Goal: Task Accomplishment & Management: Complete application form

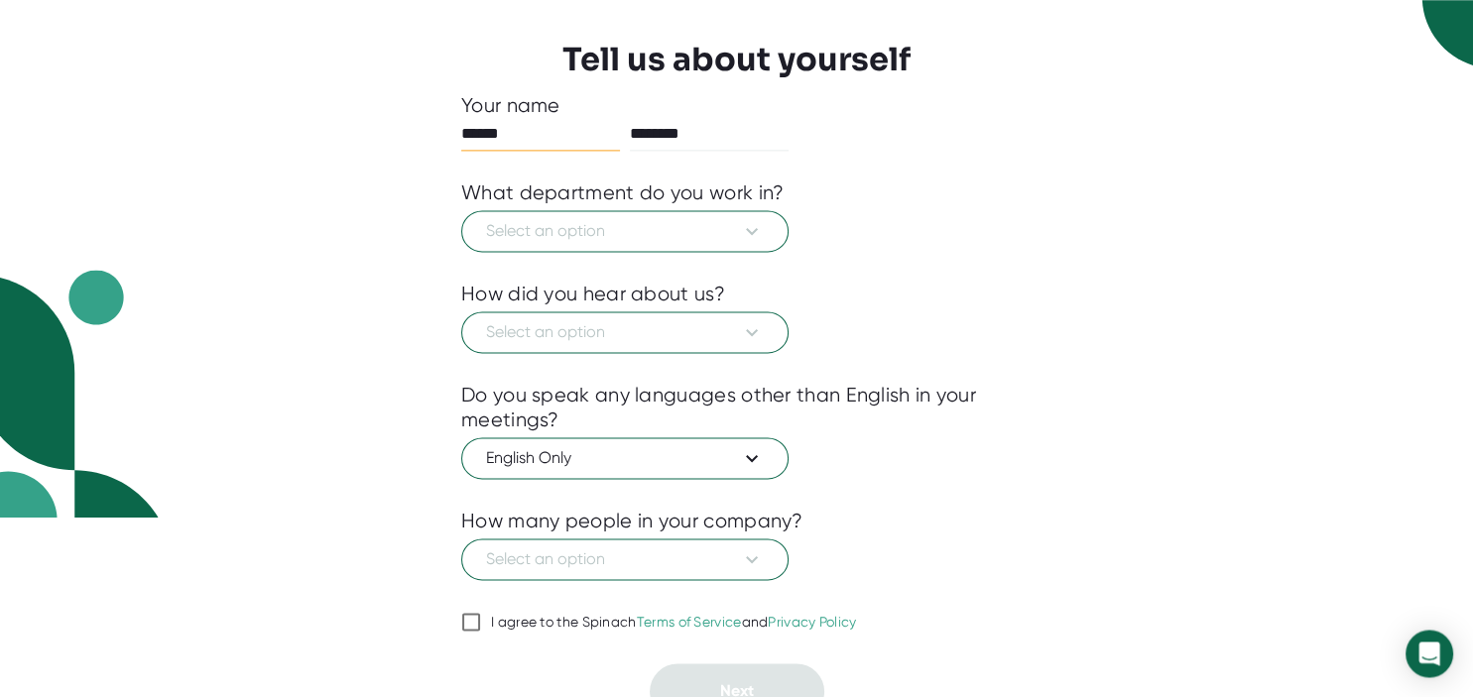
scroll to position [198, 0]
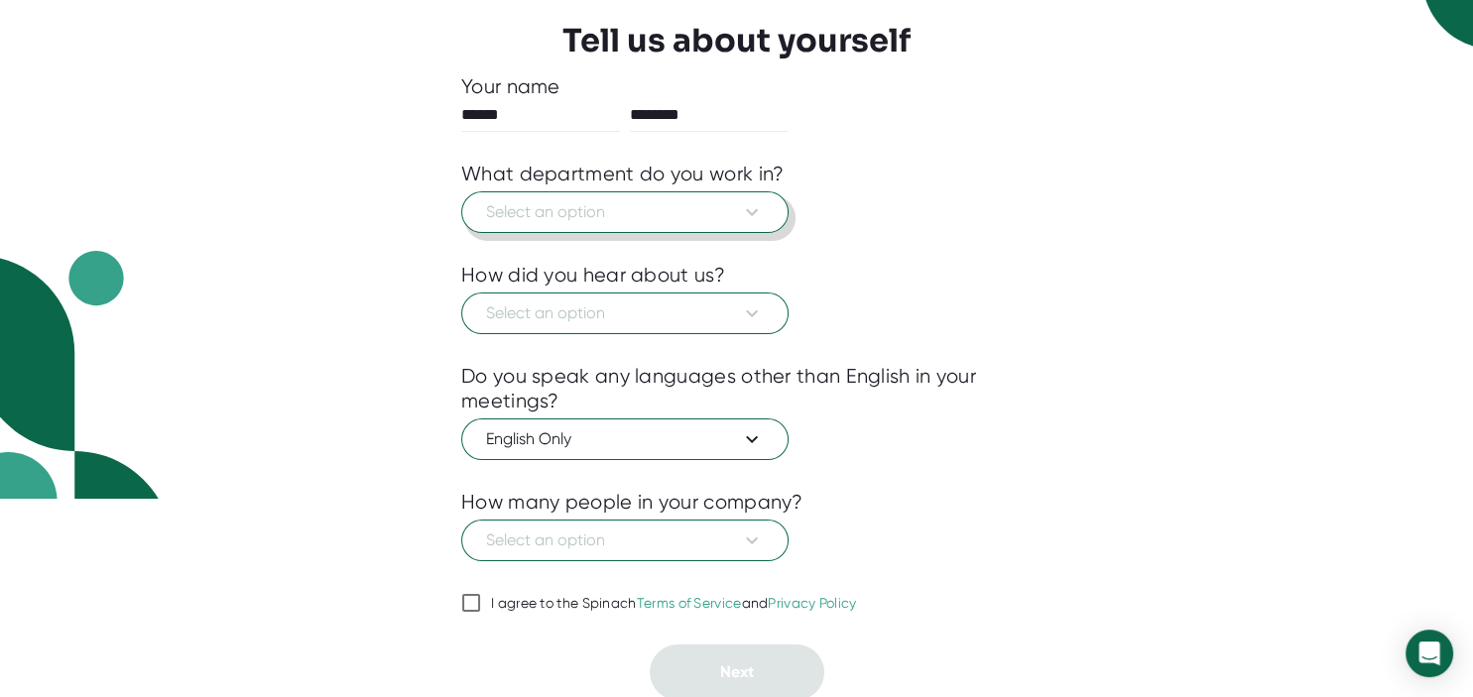
click at [682, 220] on span "Select an option" at bounding box center [625, 212] width 278 height 24
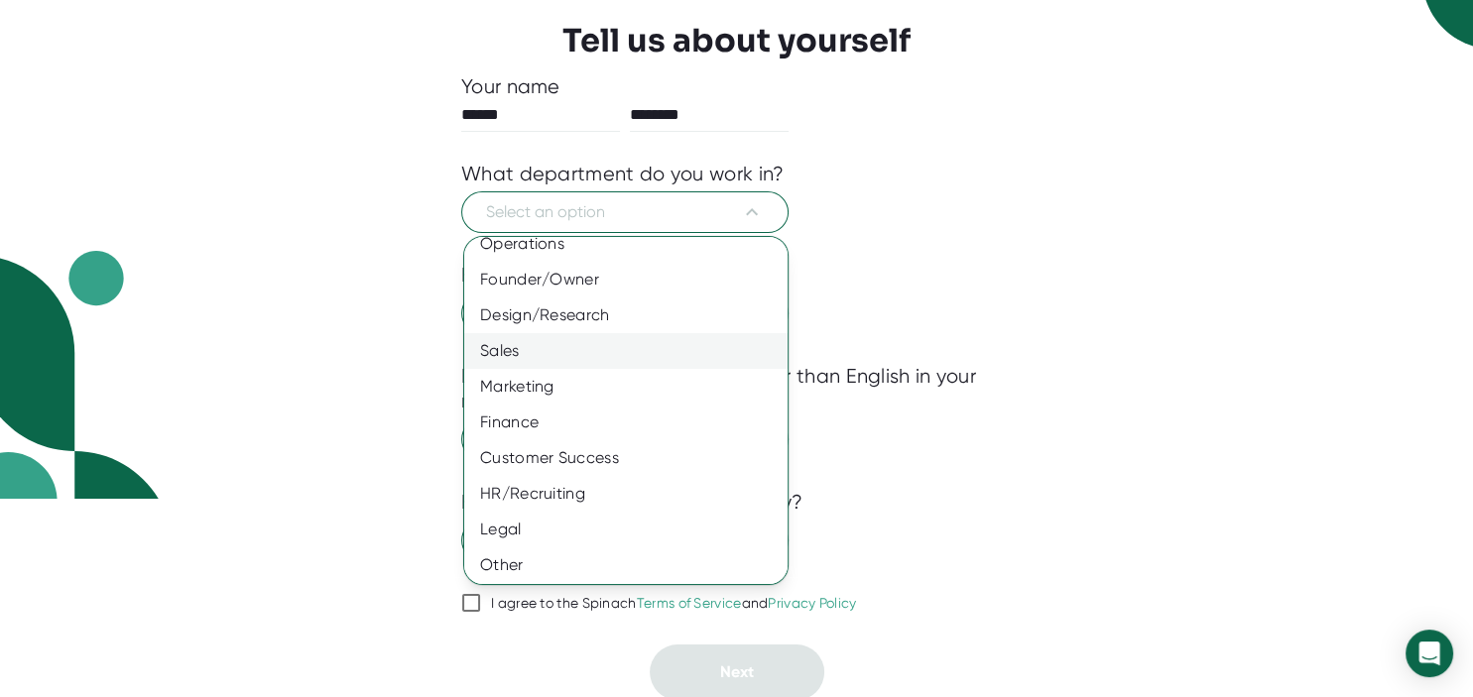
scroll to position [125, 0]
click at [514, 564] on div "Other" at bounding box center [625, 562] width 323 height 36
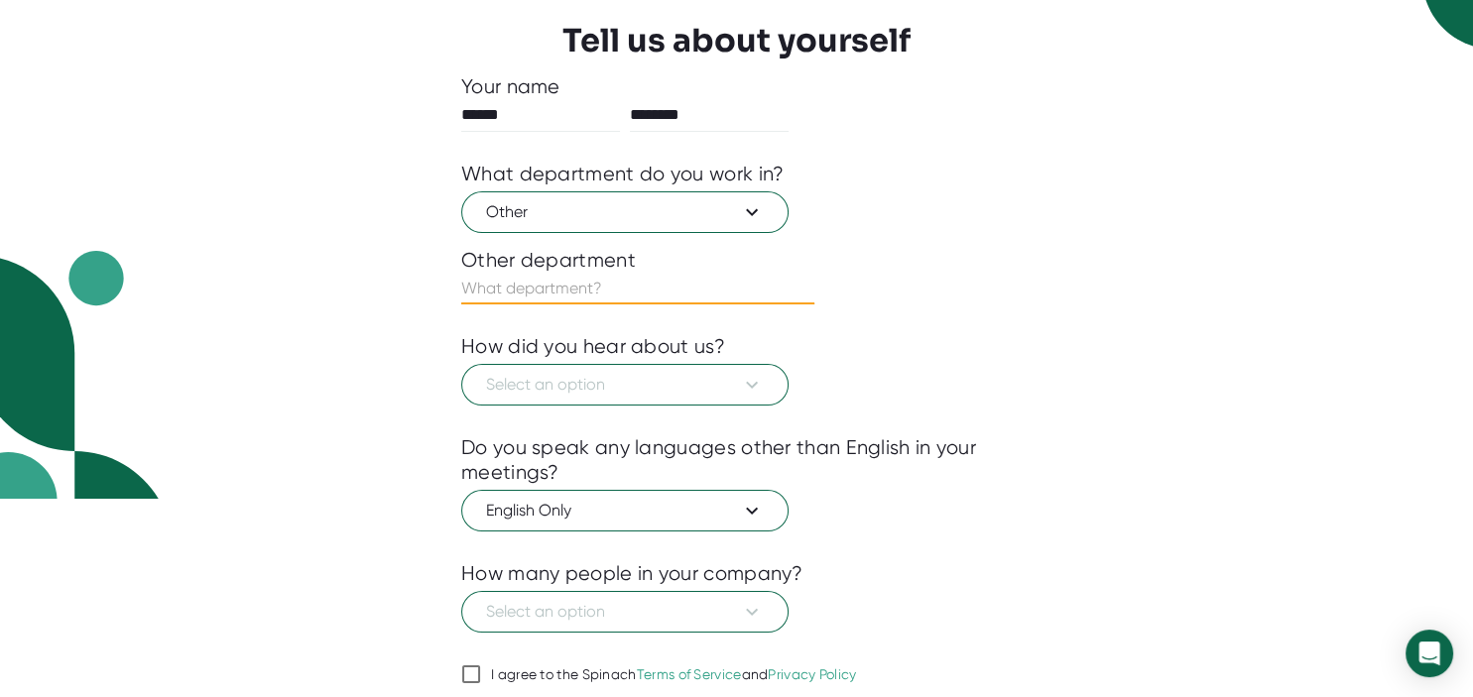
click at [601, 288] on input "text" at bounding box center [637, 289] width 353 height 32
type input "E"
type input "Administration"
click at [669, 411] on div at bounding box center [736, 421] width 550 height 30
click at [676, 393] on span "Select an option" at bounding box center [625, 385] width 278 height 24
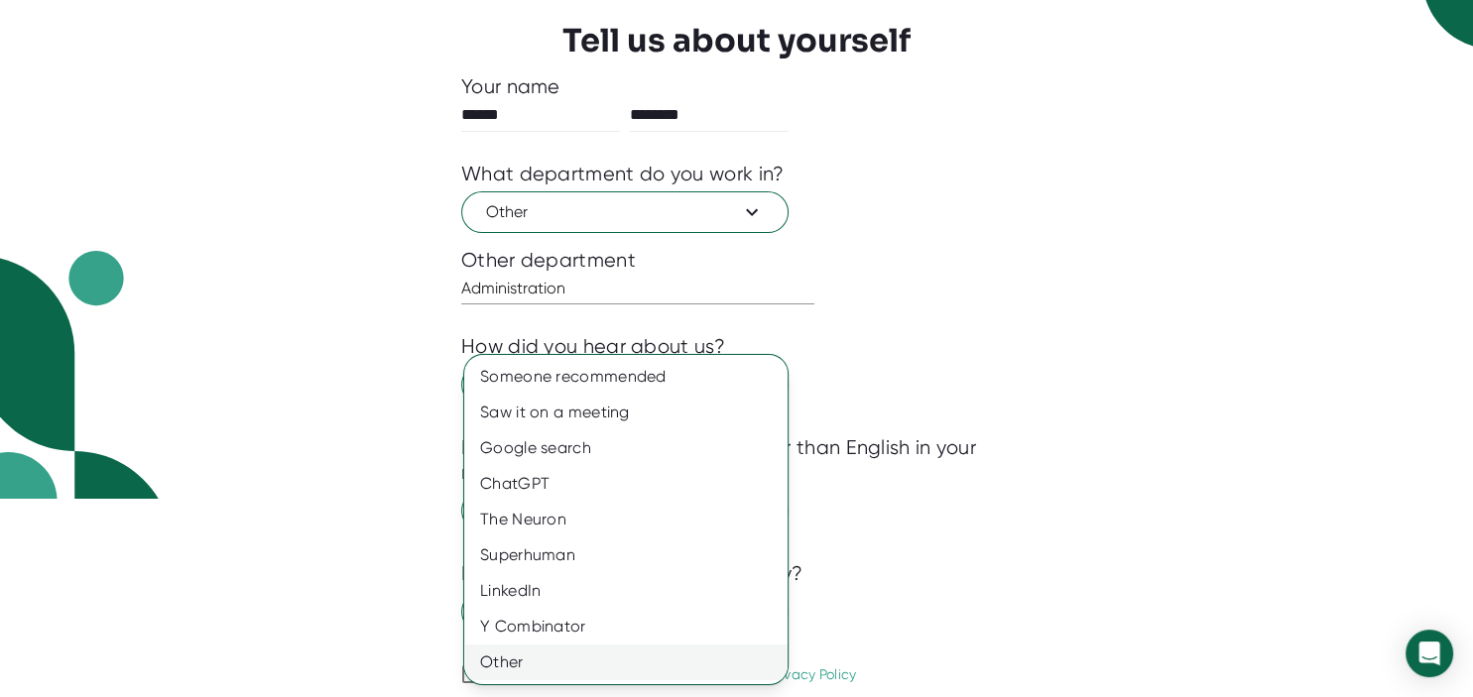
click at [526, 677] on div "Other" at bounding box center [625, 663] width 323 height 36
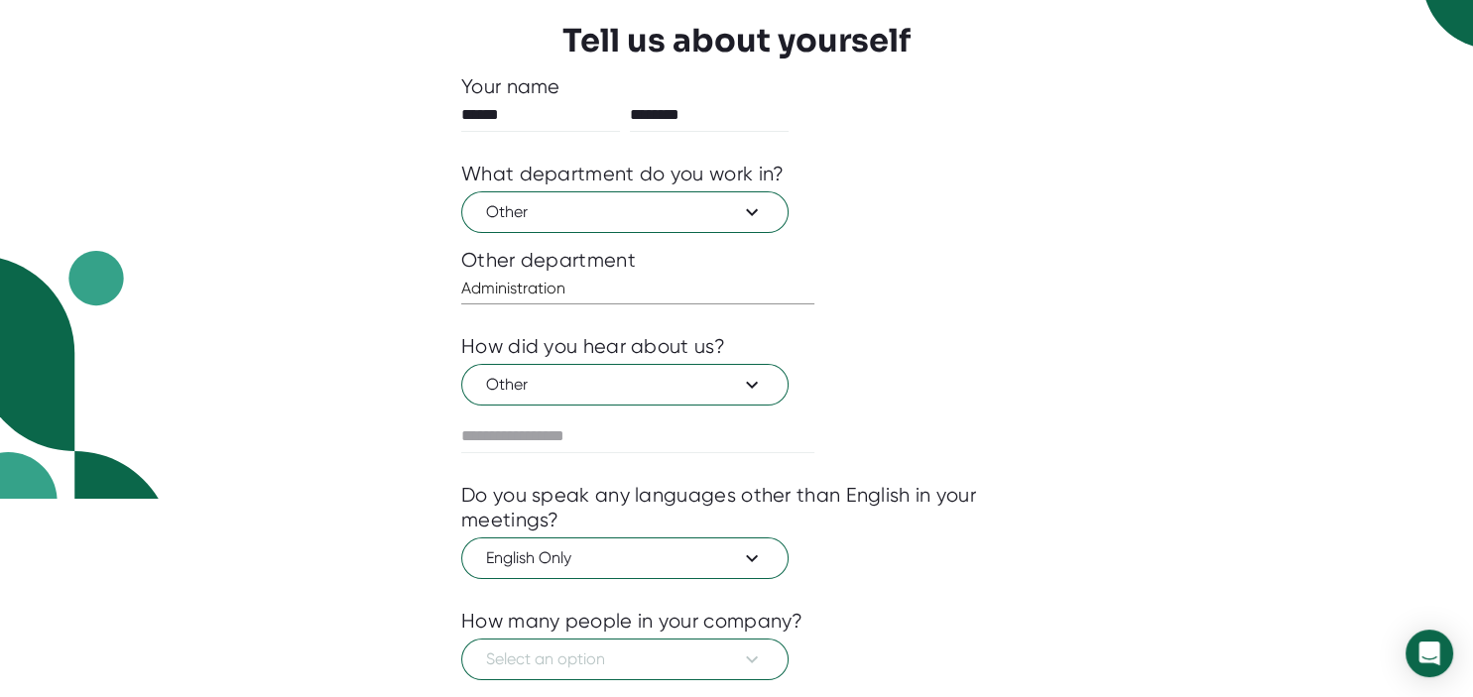
click at [658, 460] on div at bounding box center [736, 468] width 550 height 30
click at [672, 439] on input "text" at bounding box center [637, 436] width 353 height 32
type input "******"
click at [716, 557] on span "English Only" at bounding box center [625, 558] width 278 height 24
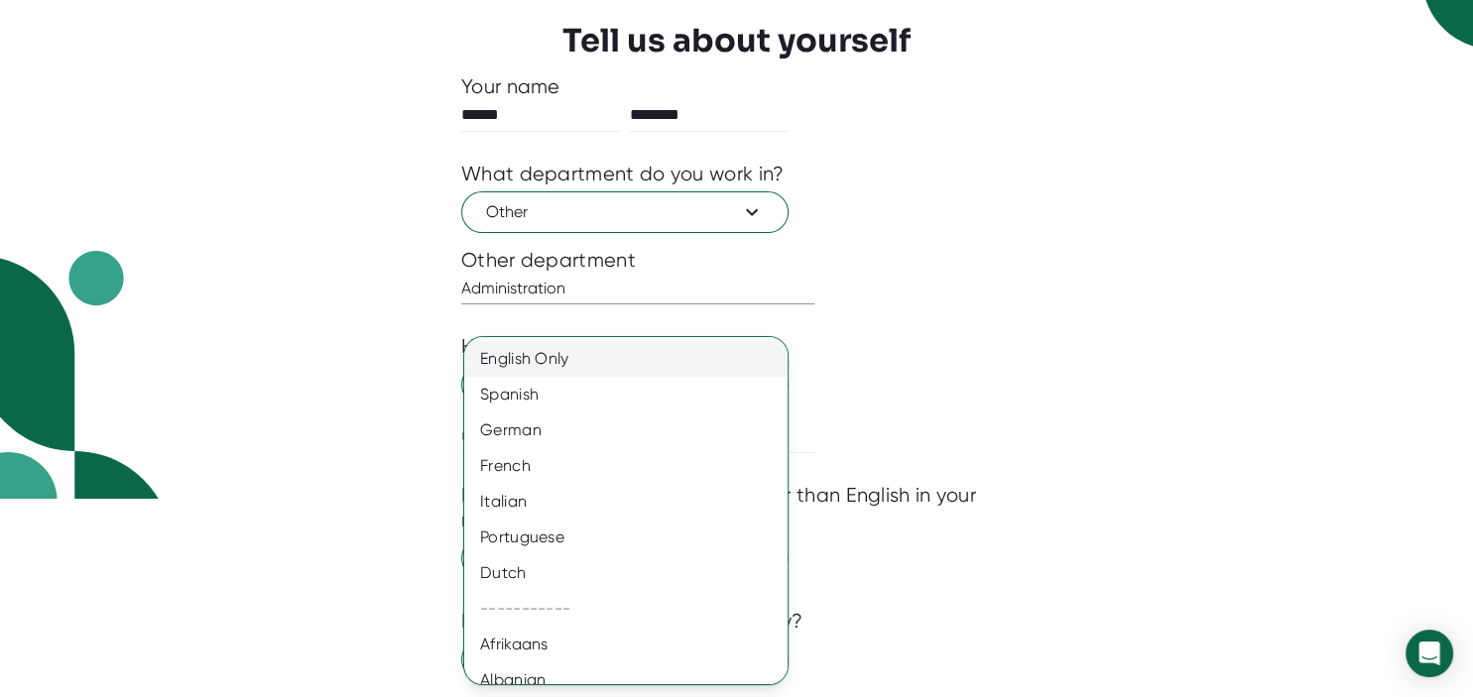
click at [653, 359] on div "English Only" at bounding box center [625, 359] width 323 height 36
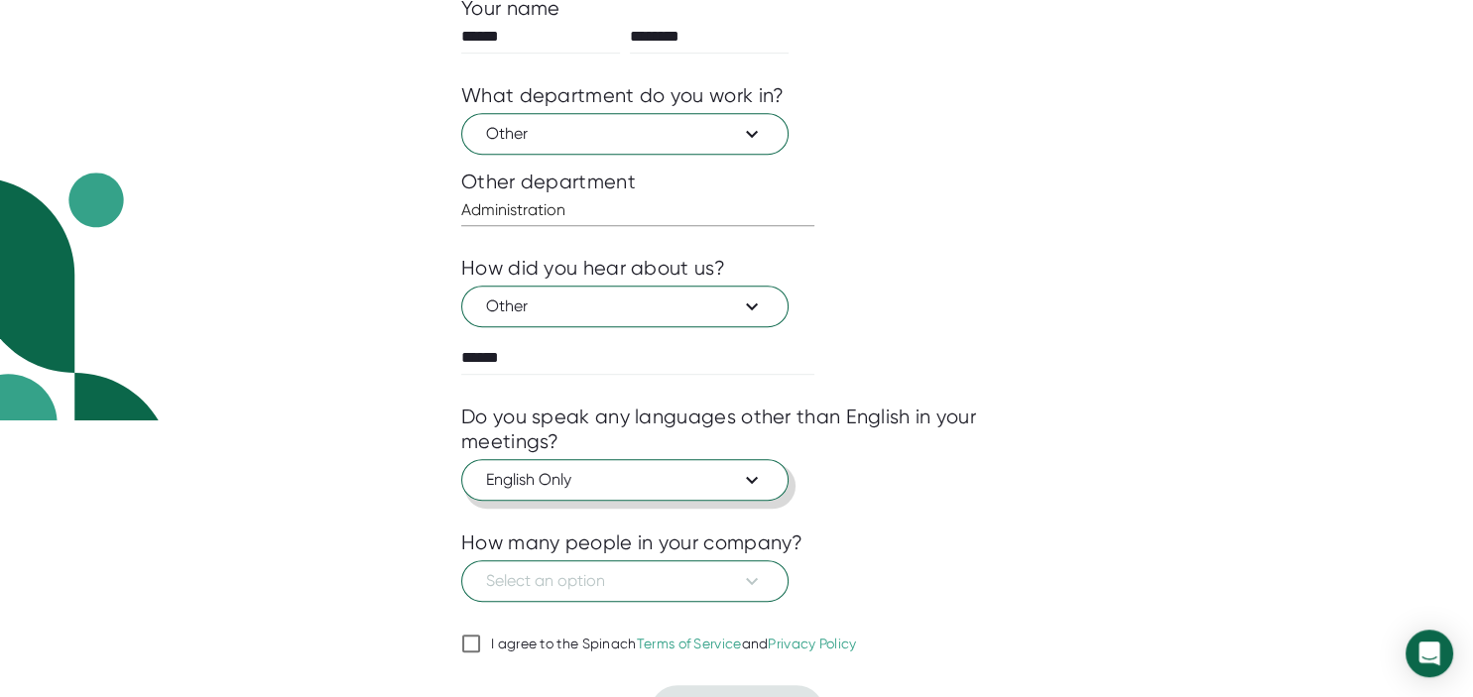
scroll to position [317, 0]
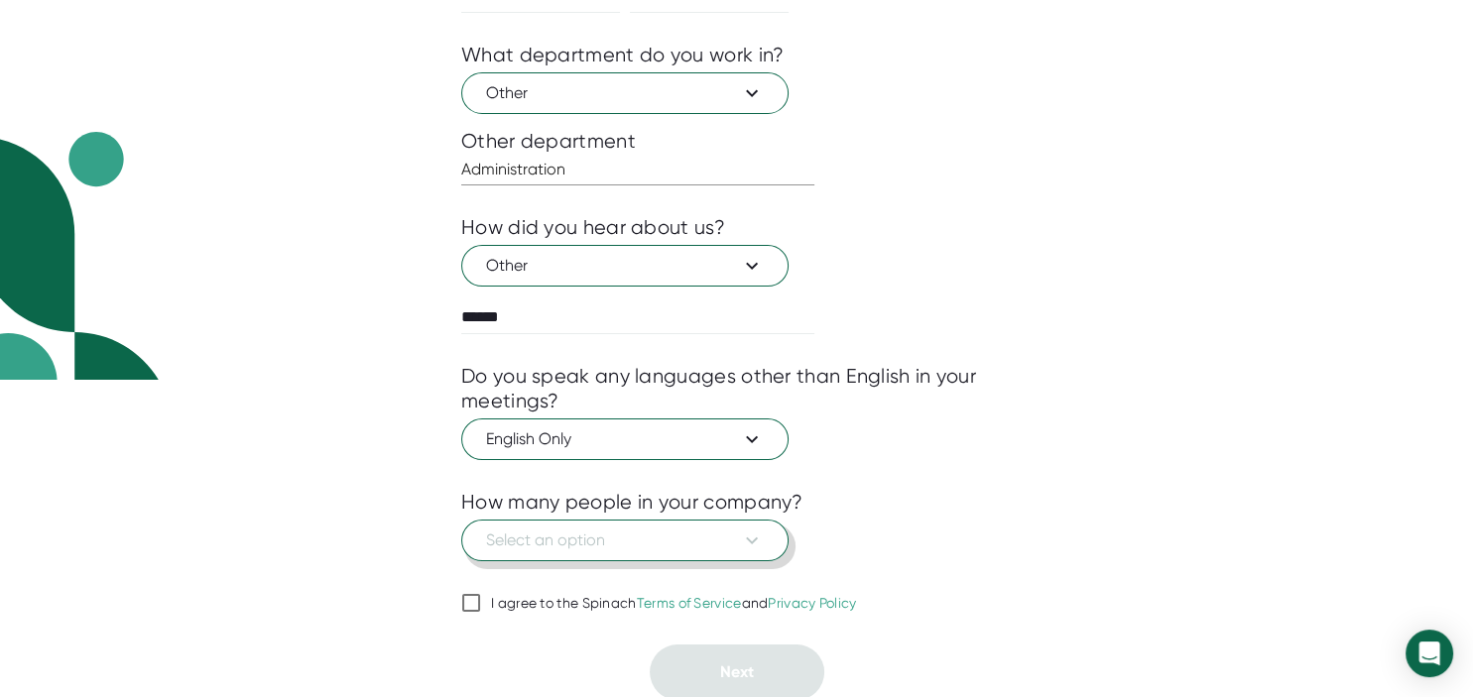
click at [660, 532] on span "Select an option" at bounding box center [625, 541] width 278 height 24
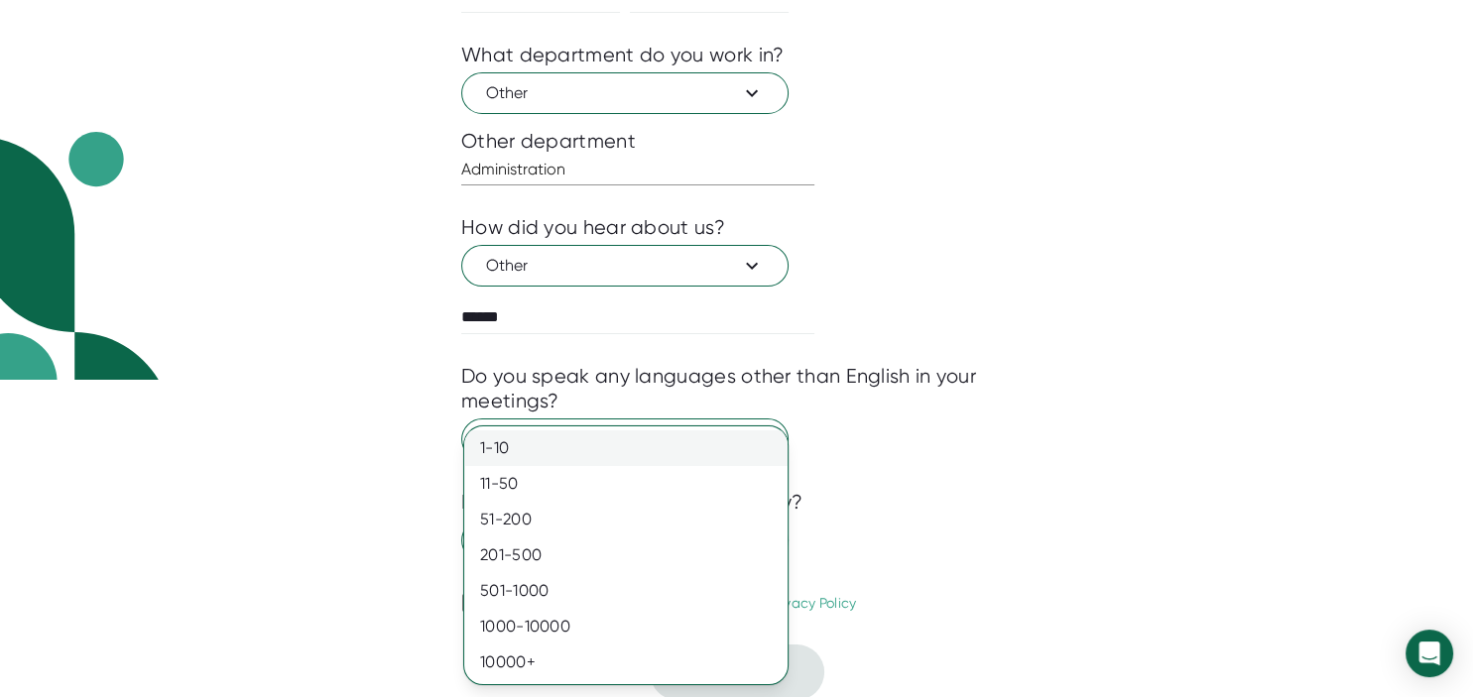
click at [547, 459] on div "1-10" at bounding box center [625, 448] width 323 height 36
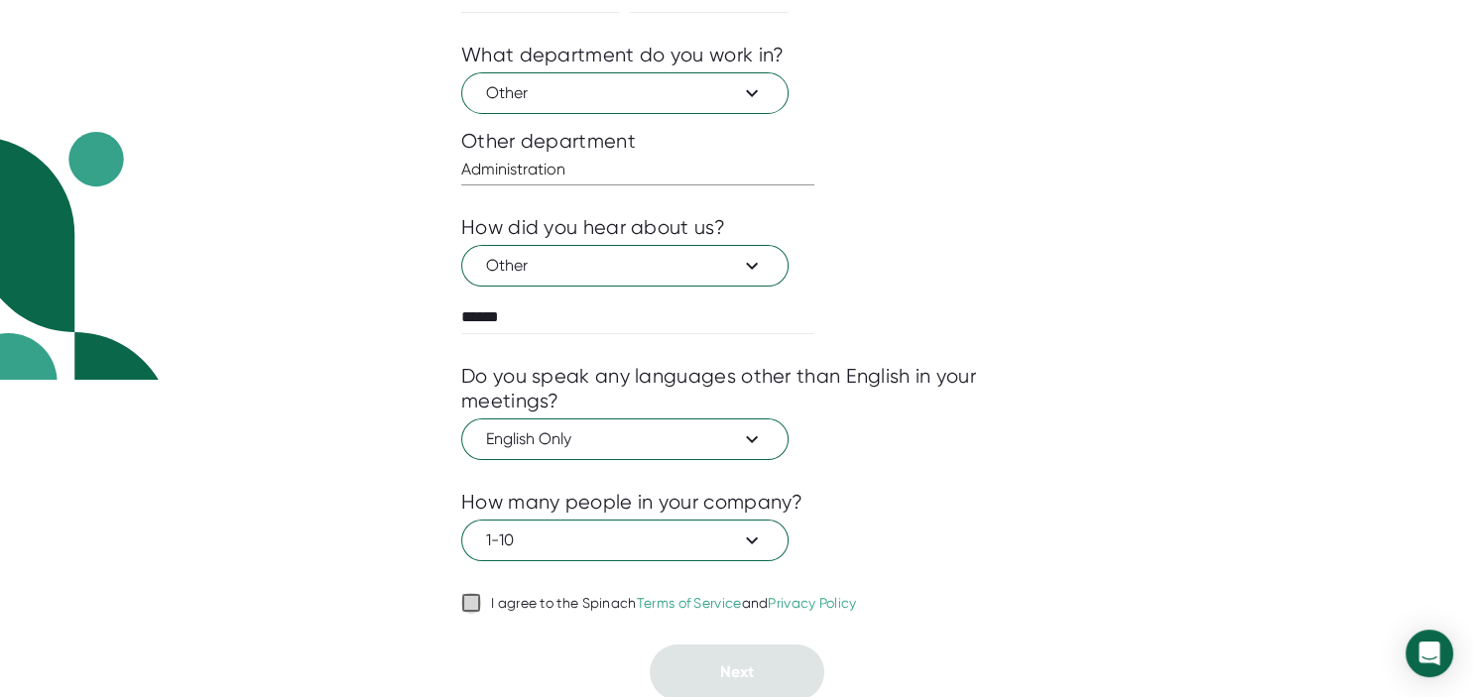
click at [475, 599] on input "I agree to the Spinach Terms of Service and Privacy Policy" at bounding box center [471, 603] width 20 height 24
checkbox input "true"
click at [722, 662] on span "Next" at bounding box center [737, 671] width 34 height 19
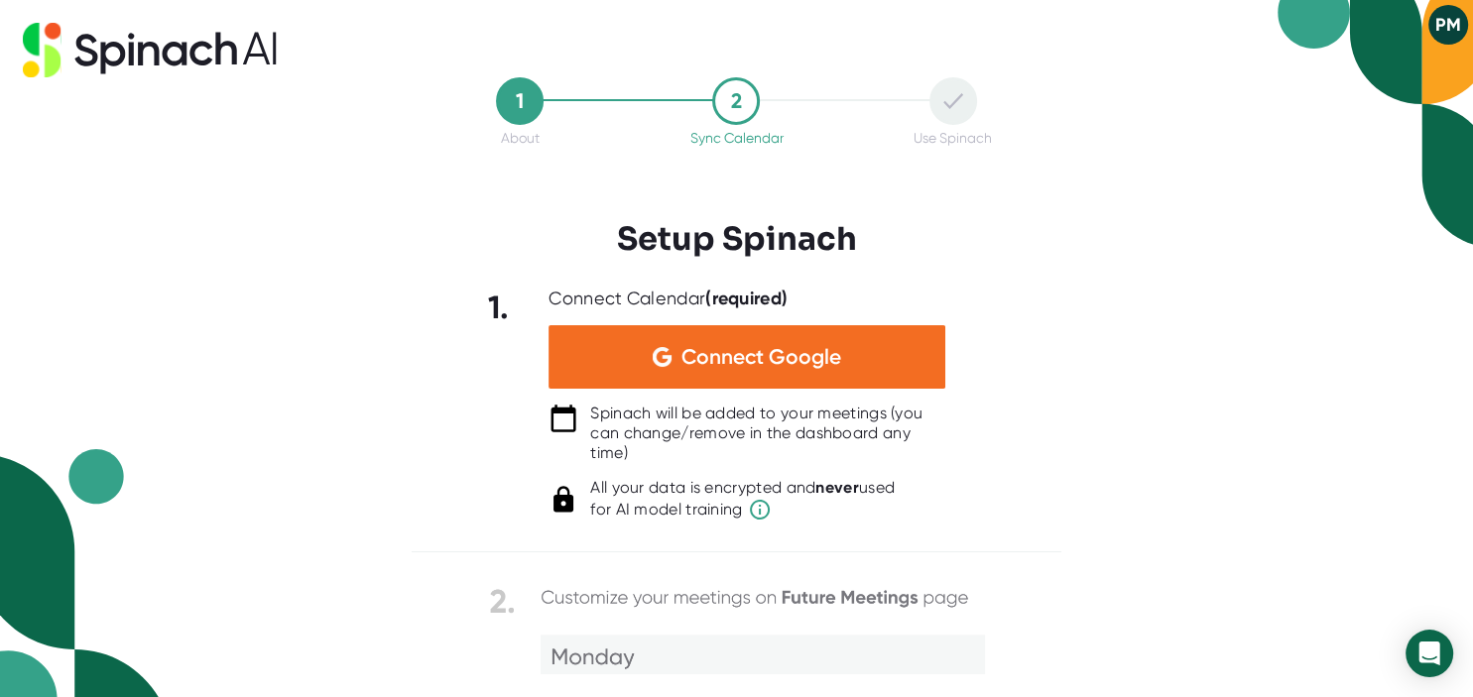
scroll to position [0, 0]
